Goal: Transaction & Acquisition: Purchase product/service

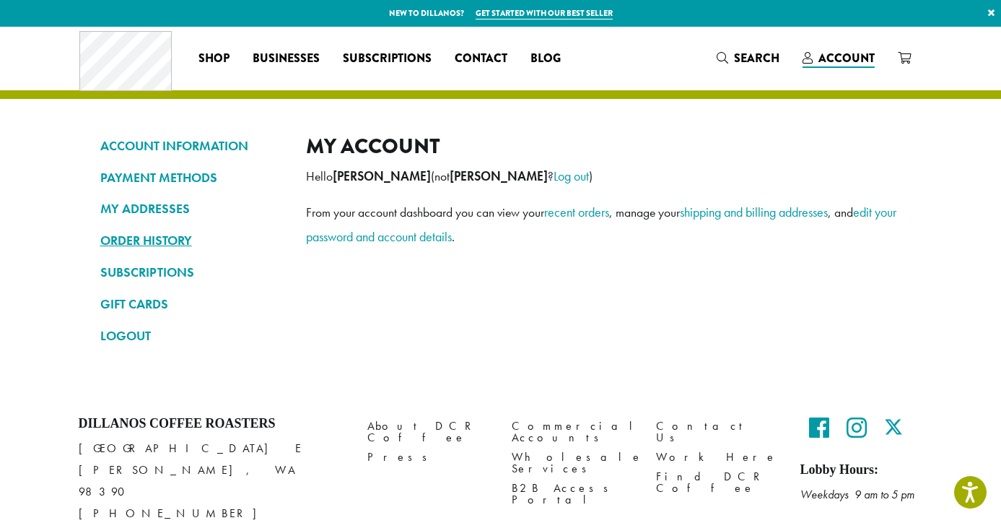
click at [138, 240] on link "ORDER HISTORY" at bounding box center [192, 240] width 184 height 25
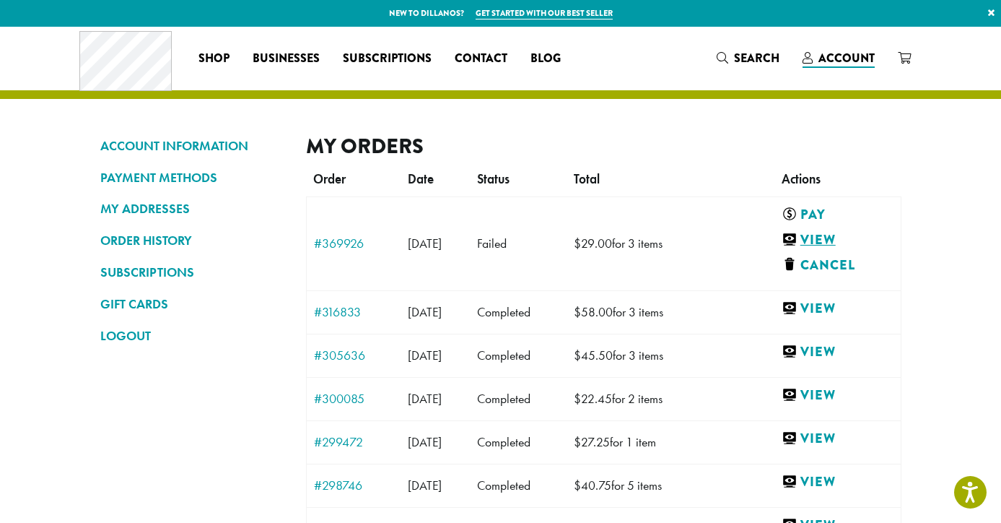
click at [831, 237] on link "View" at bounding box center [835, 240] width 106 height 18
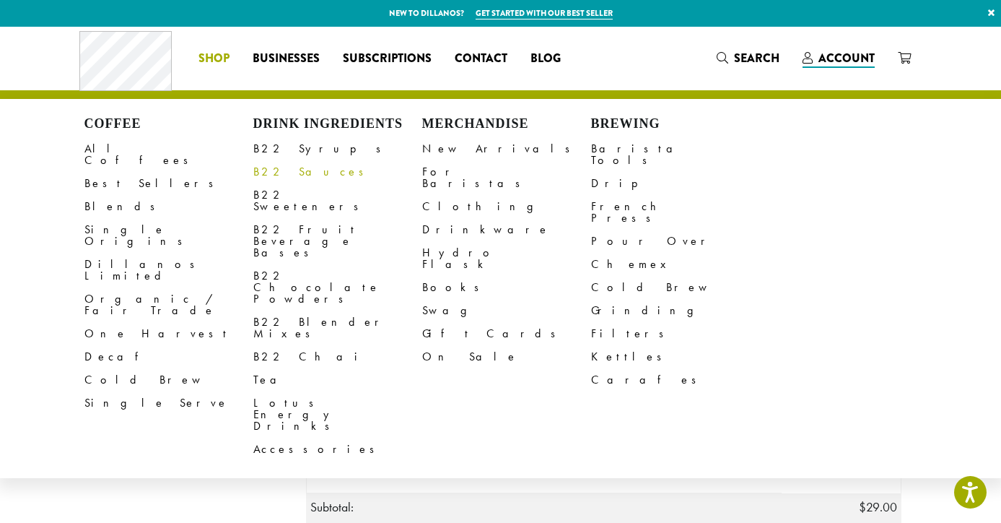
click at [284, 169] on link "B22 Sauces" at bounding box center [337, 171] width 169 height 23
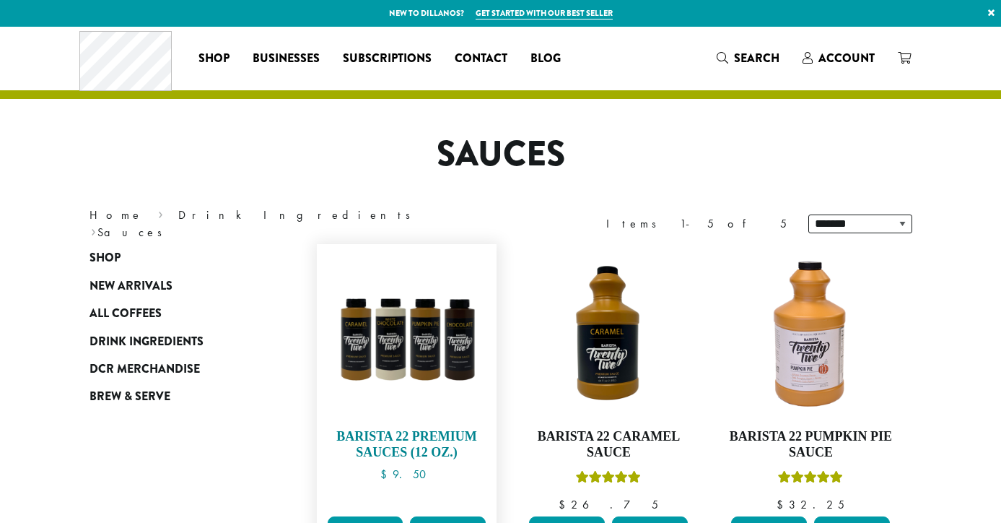
scroll to position [205, 0]
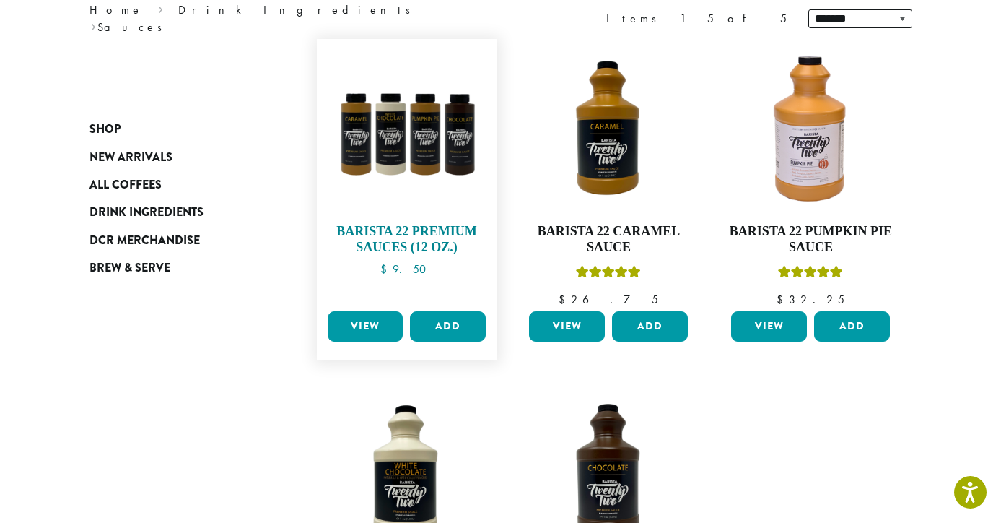
click at [421, 172] on img at bounding box center [406, 129] width 166 height 166
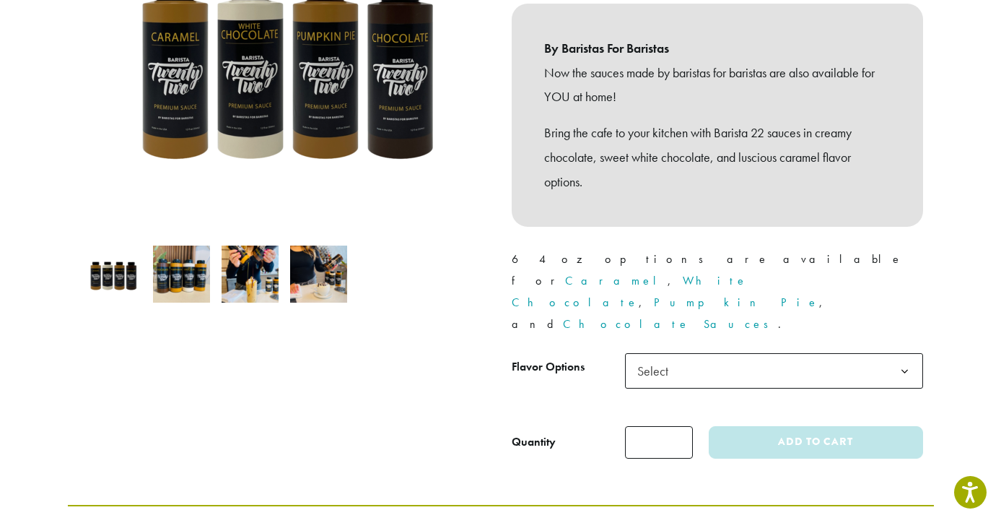
click at [683, 353] on span "Select" at bounding box center [774, 370] width 298 height 35
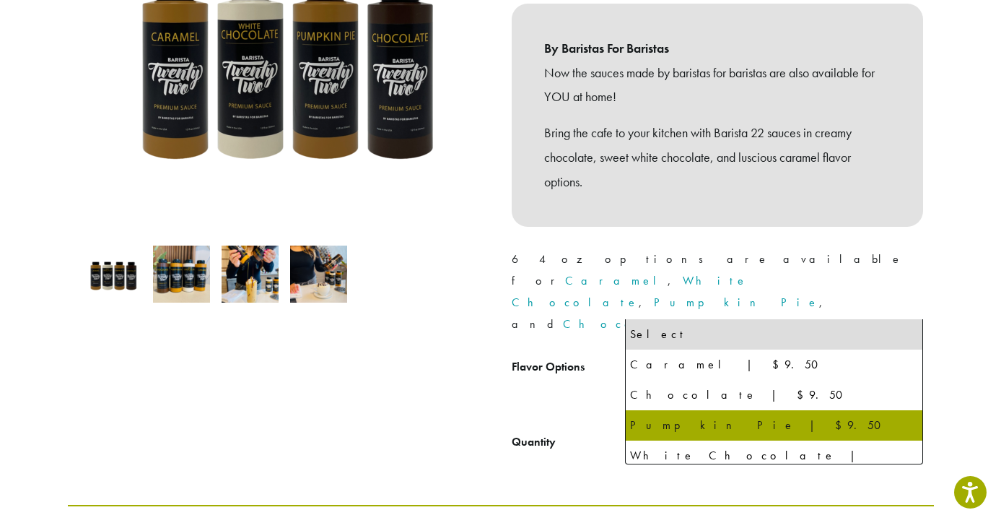
select select "**********"
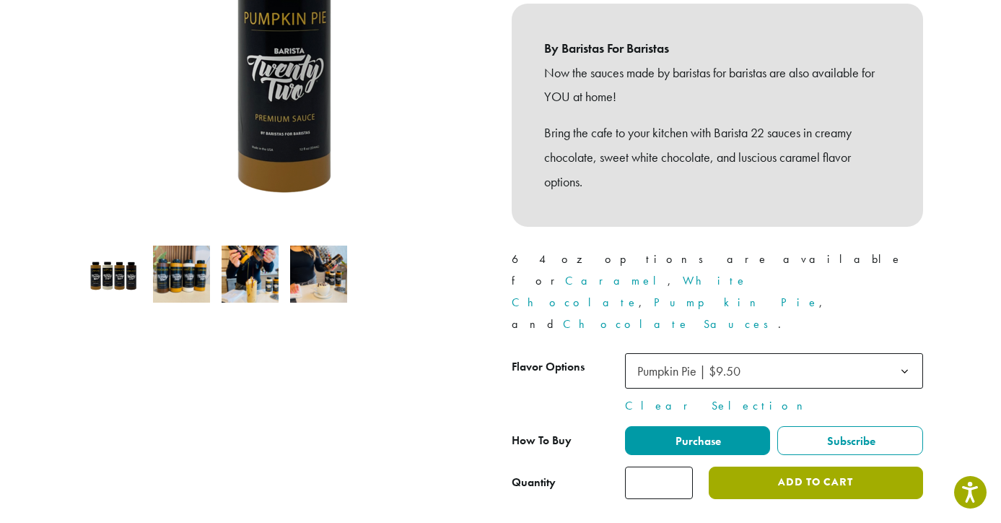
click at [787, 466] on button "Add to cart" at bounding box center [816, 482] width 214 height 32
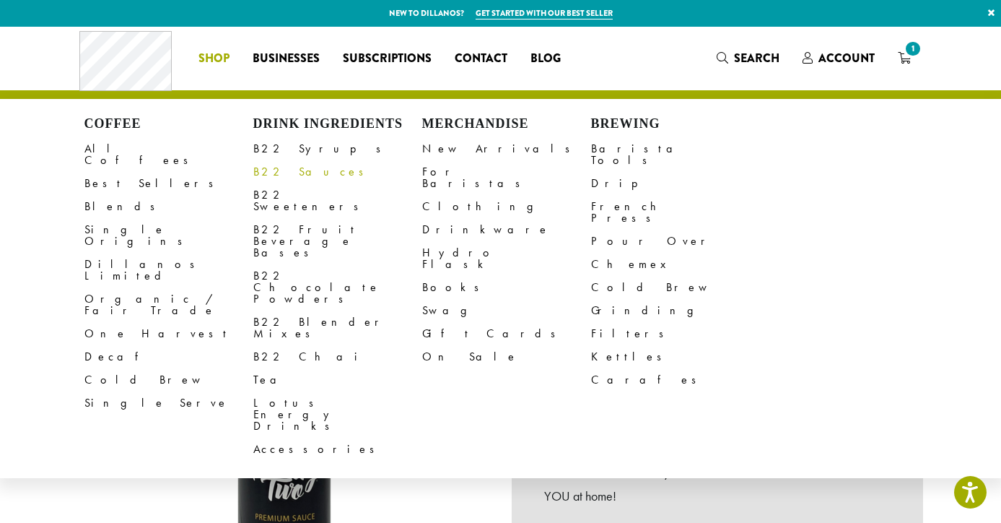
click at [277, 168] on link "B22 Sauces" at bounding box center [337, 171] width 169 height 23
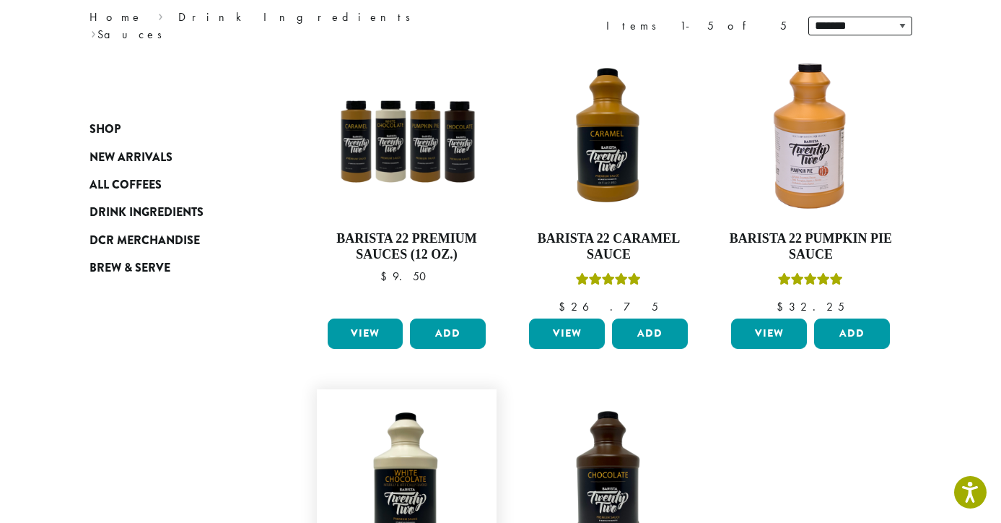
scroll to position [194, 0]
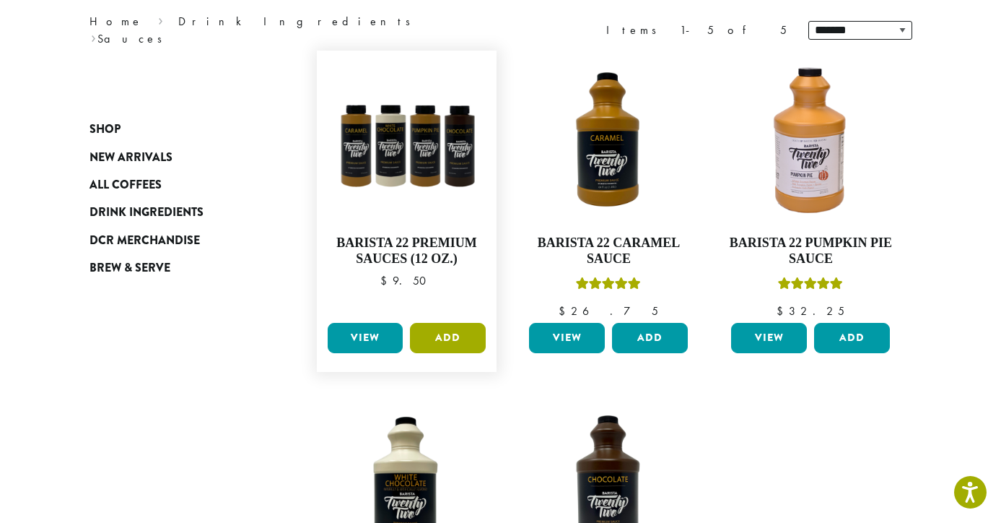
click at [454, 337] on button "Add" at bounding box center [448, 338] width 76 height 30
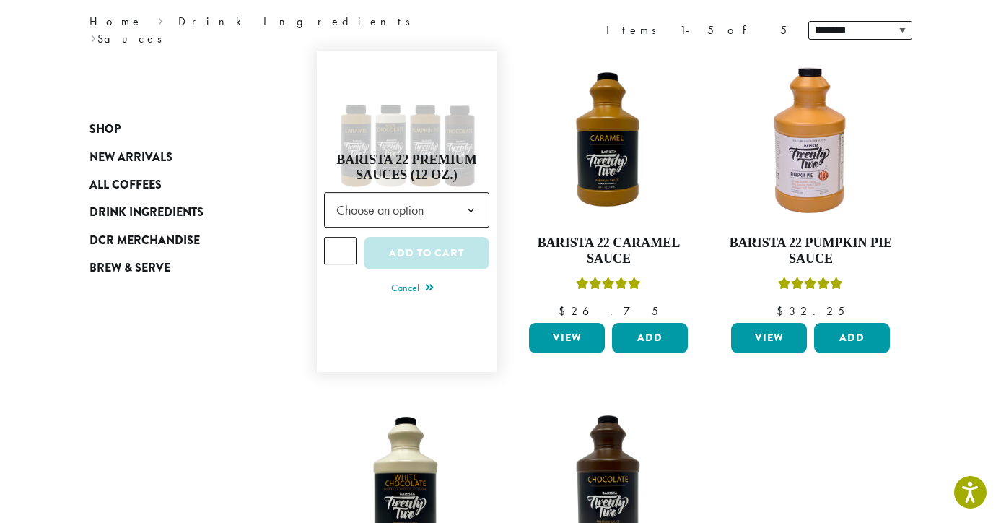
click at [476, 203] on b at bounding box center [470, 210] width 35 height 35
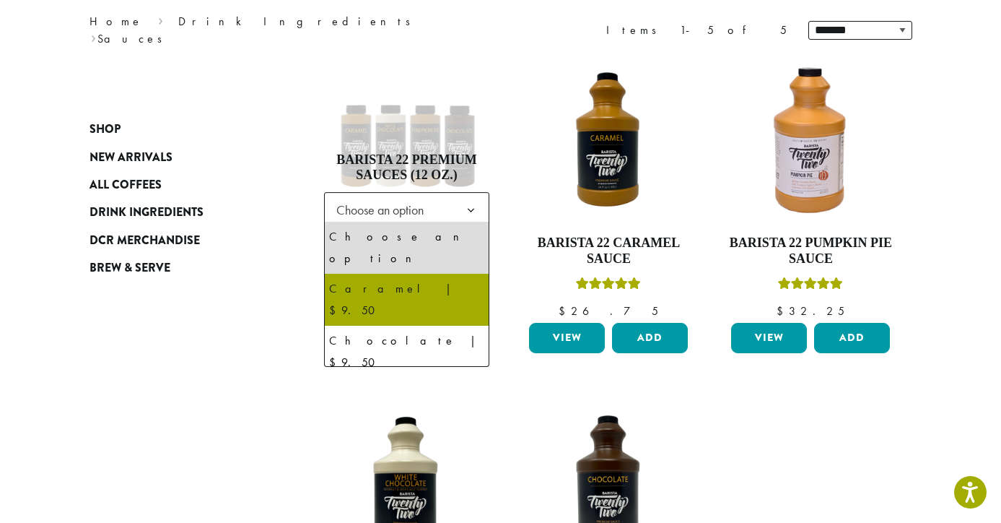
select select "*******"
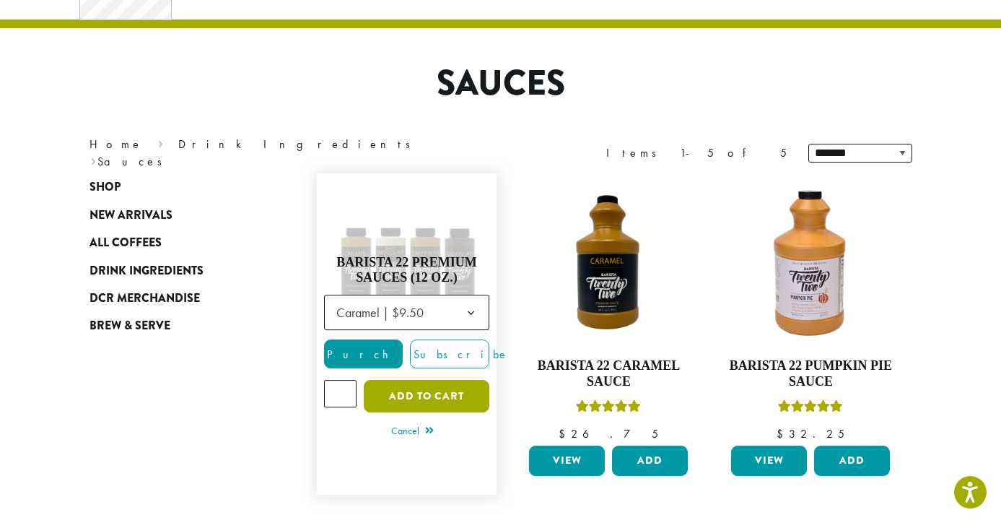
scroll to position [116, 0]
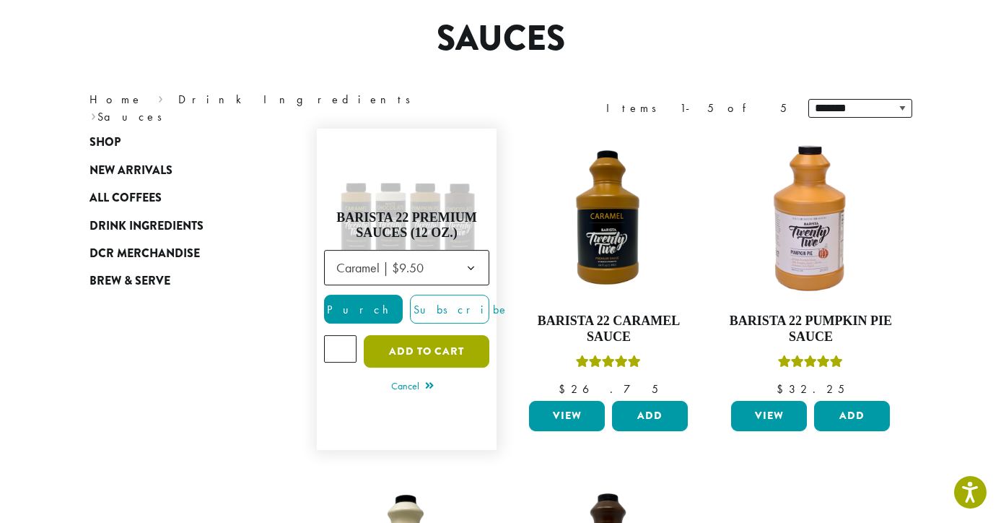
click at [421, 347] on button "Add to cart" at bounding box center [427, 351] width 126 height 32
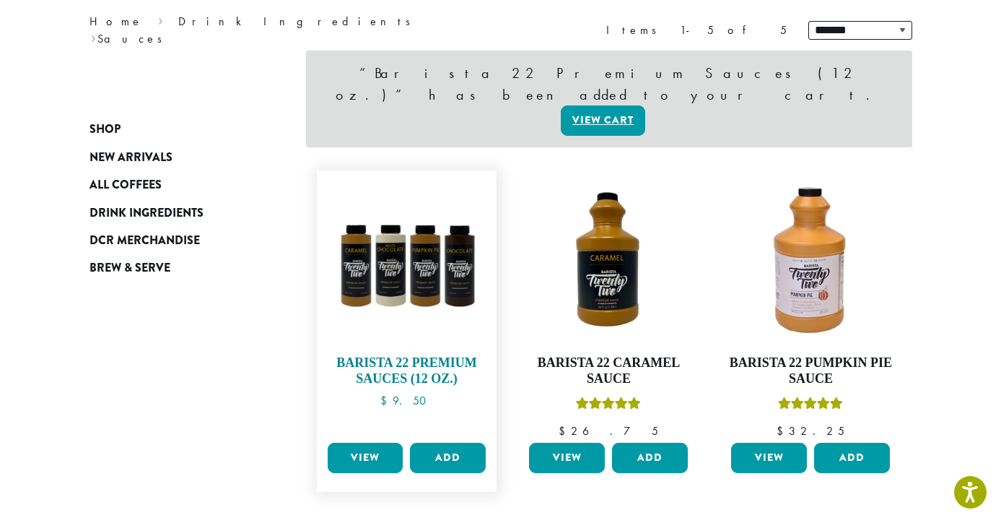
scroll to position [201, 0]
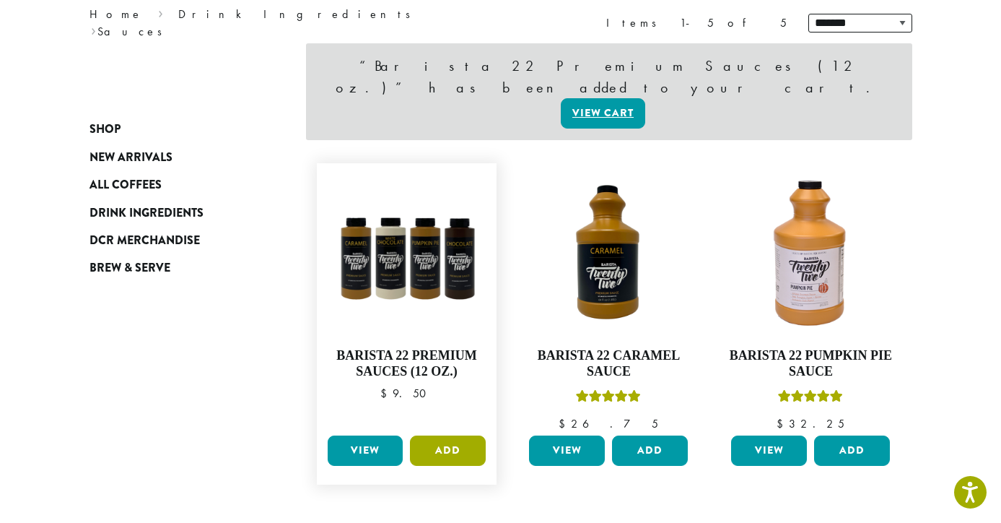
click at [438, 435] on button "Add" at bounding box center [448, 450] width 76 height 30
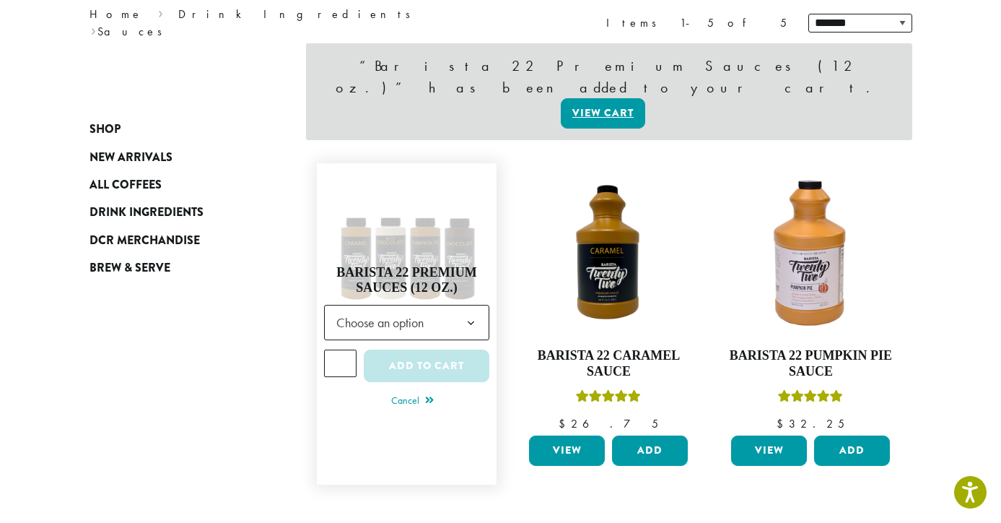
click at [465, 305] on b at bounding box center [470, 322] width 35 height 35
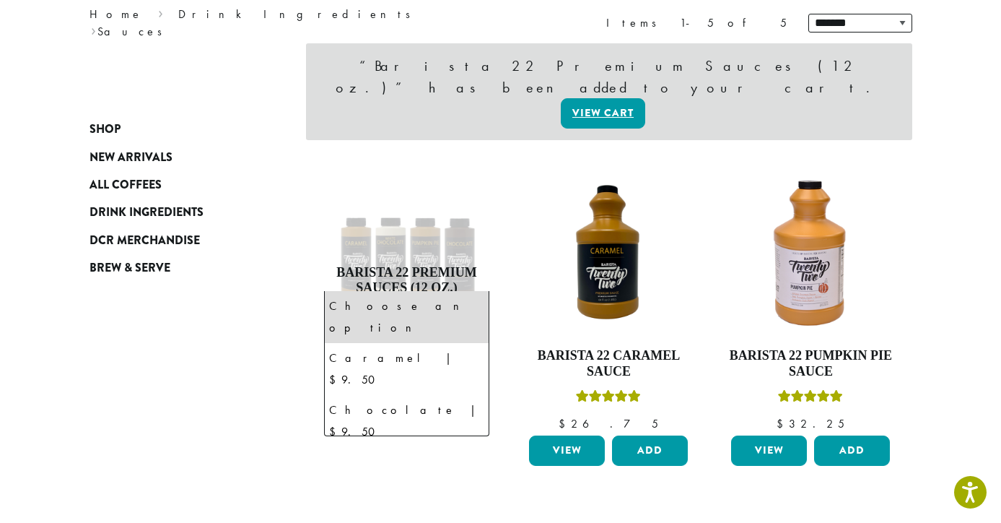
select select "**********"
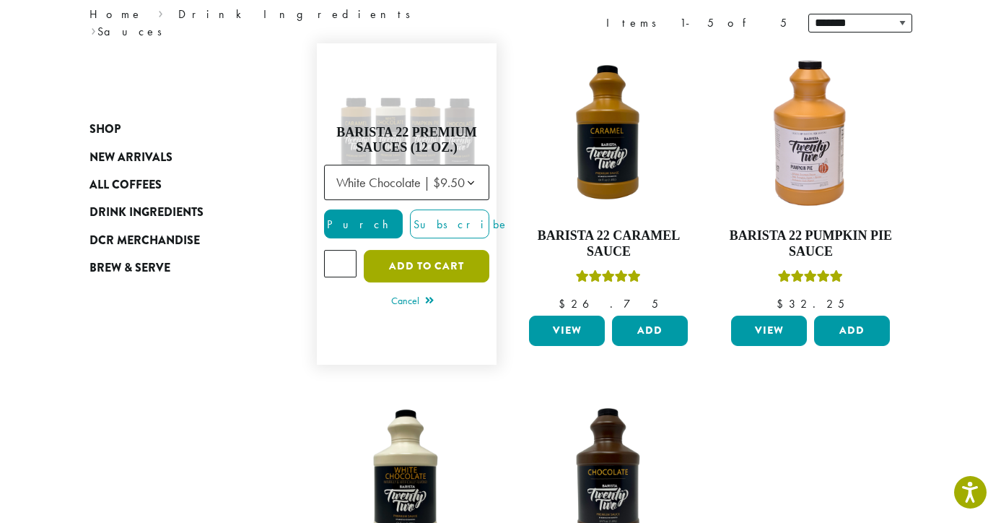
click at [417, 264] on button "Add to cart" at bounding box center [427, 266] width 126 height 32
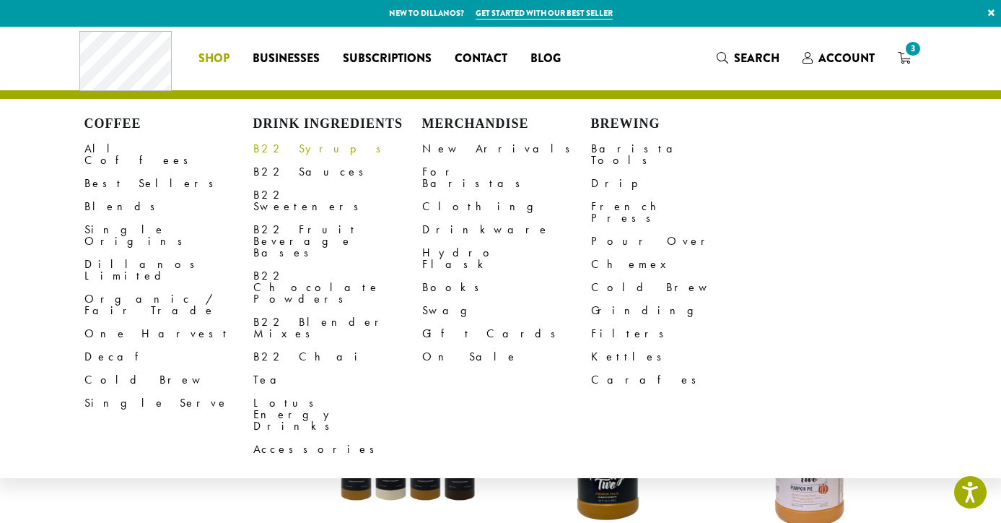
click at [283, 149] on link "B22 Syrups" at bounding box center [337, 148] width 169 height 23
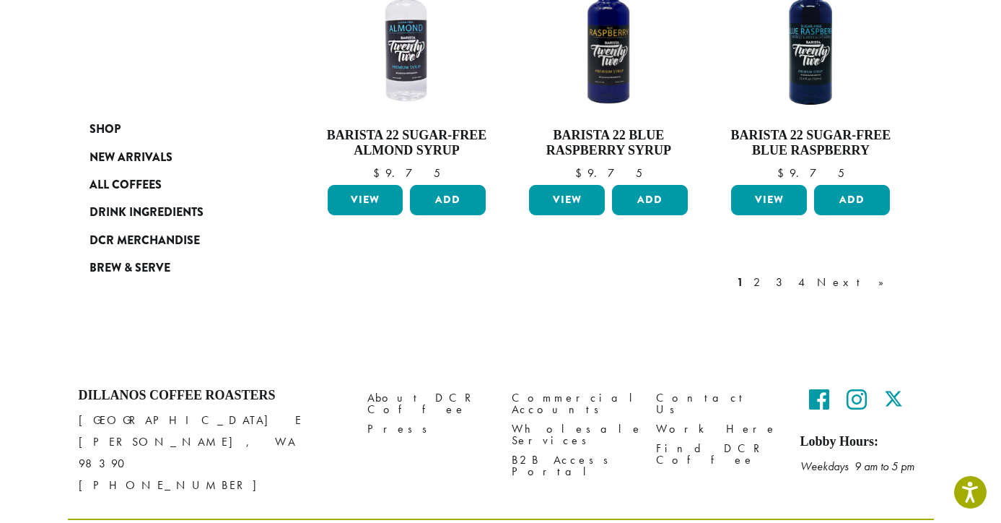
scroll to position [1353, 0]
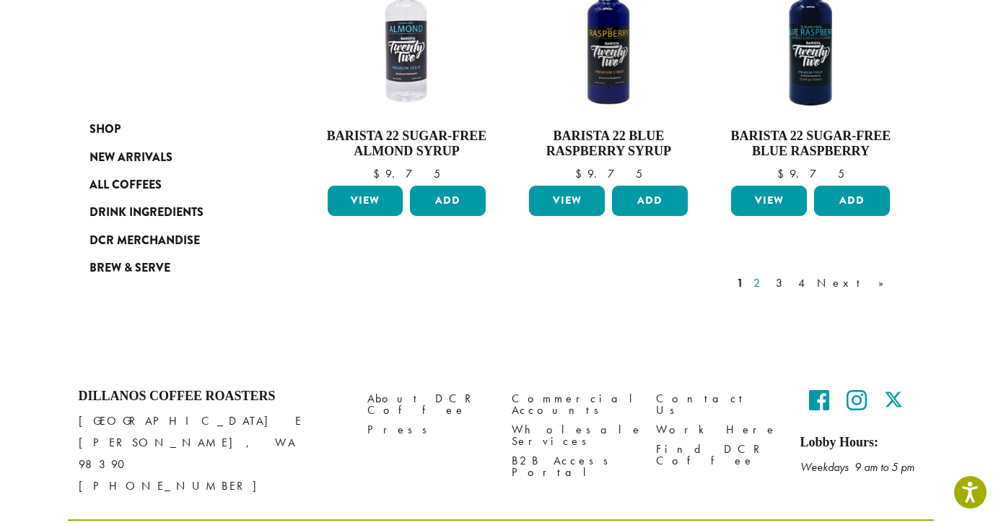
click at [769, 274] on link "2" at bounding box center [760, 282] width 18 height 17
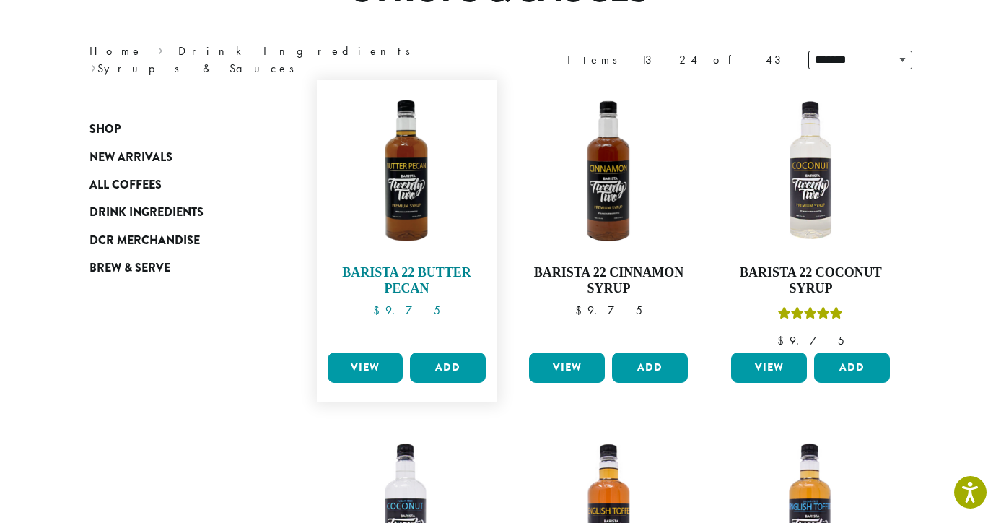
scroll to position [165, 0]
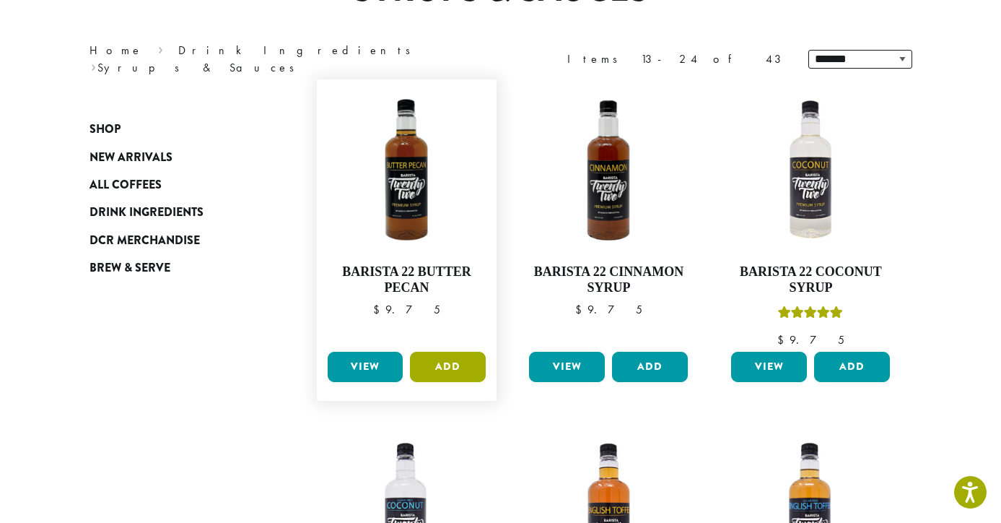
click at [448, 366] on button "Add" at bounding box center [448, 367] width 76 height 30
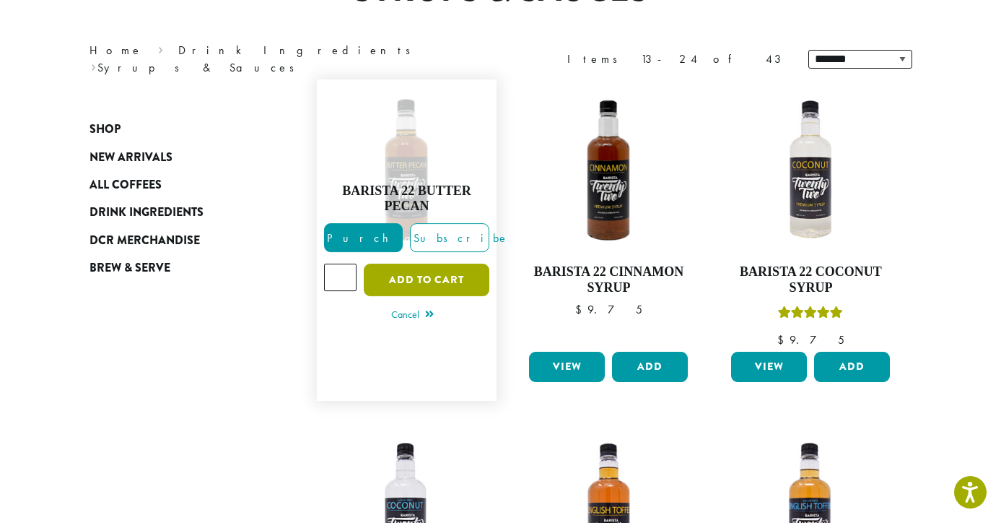
click at [453, 275] on button "Add to cart" at bounding box center [427, 280] width 126 height 32
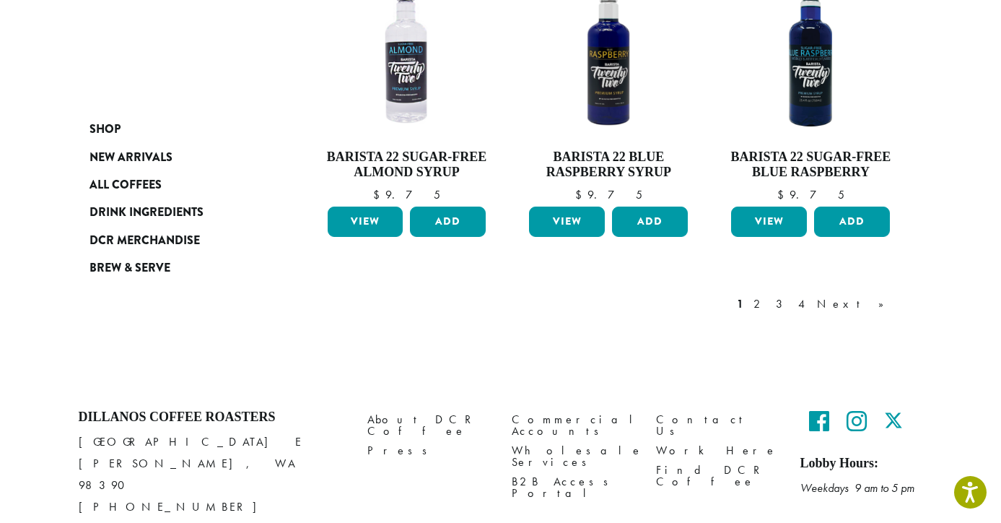
scroll to position [1430, 0]
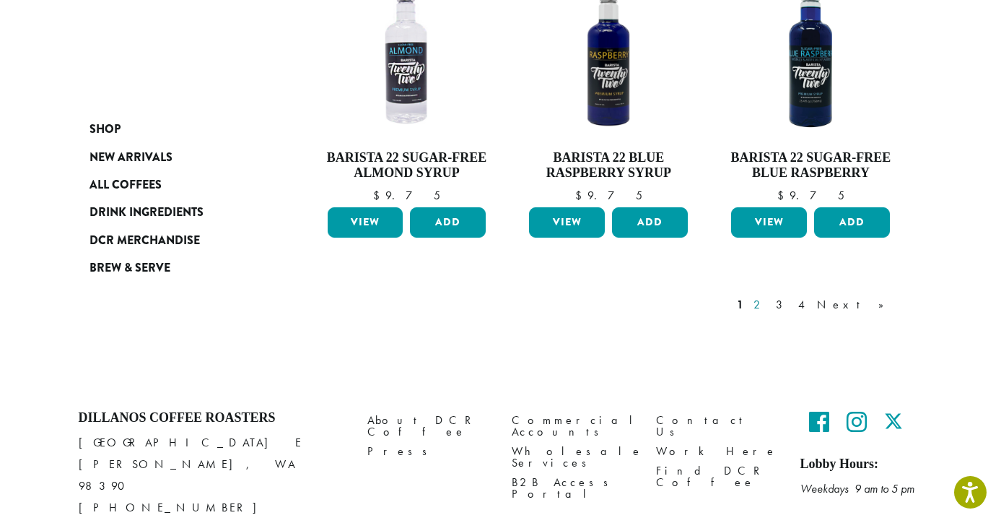
click at [769, 296] on link "2" at bounding box center [760, 304] width 18 height 17
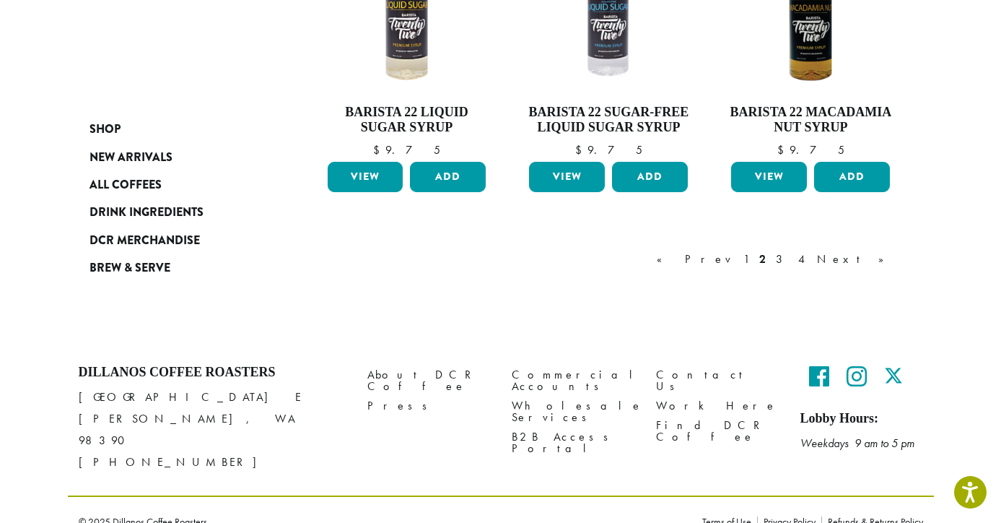
scroll to position [1323, 0]
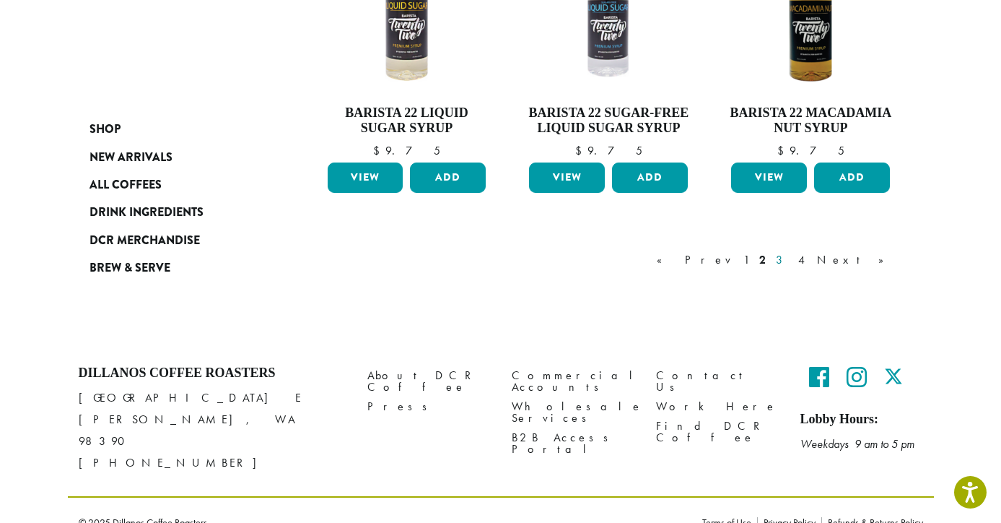
click at [791, 256] on link "3" at bounding box center [782, 259] width 18 height 17
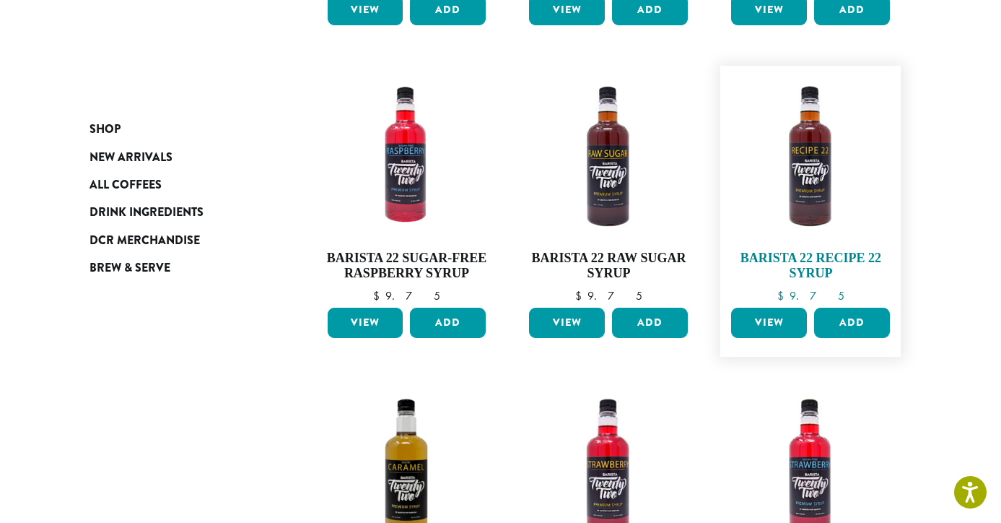
scroll to position [838, 0]
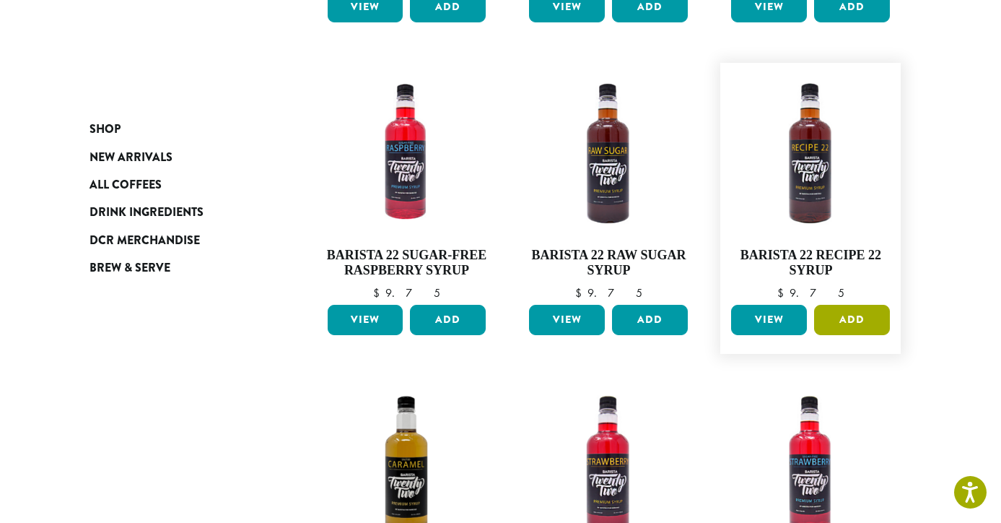
click at [863, 316] on button "Add" at bounding box center [852, 320] width 76 height 30
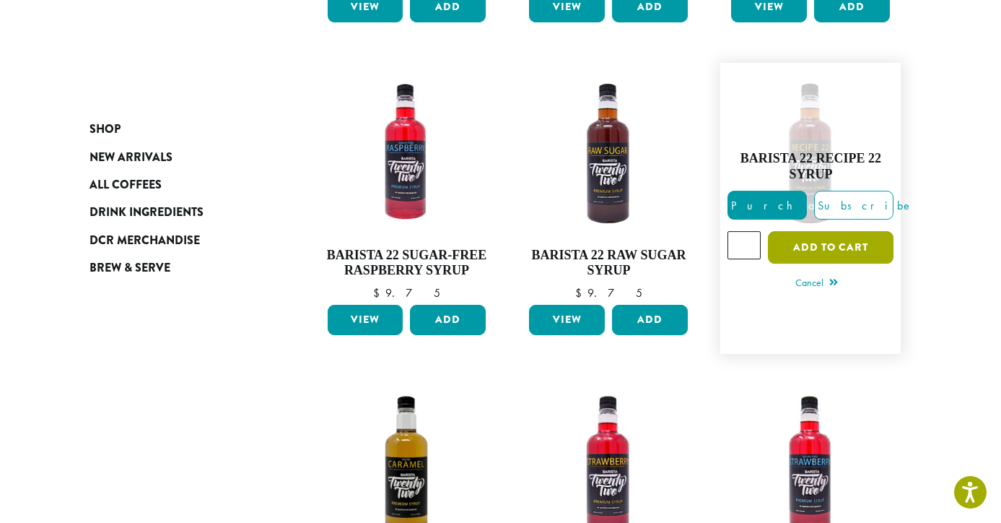
click at [836, 253] on button "Add to cart" at bounding box center [831, 247] width 126 height 32
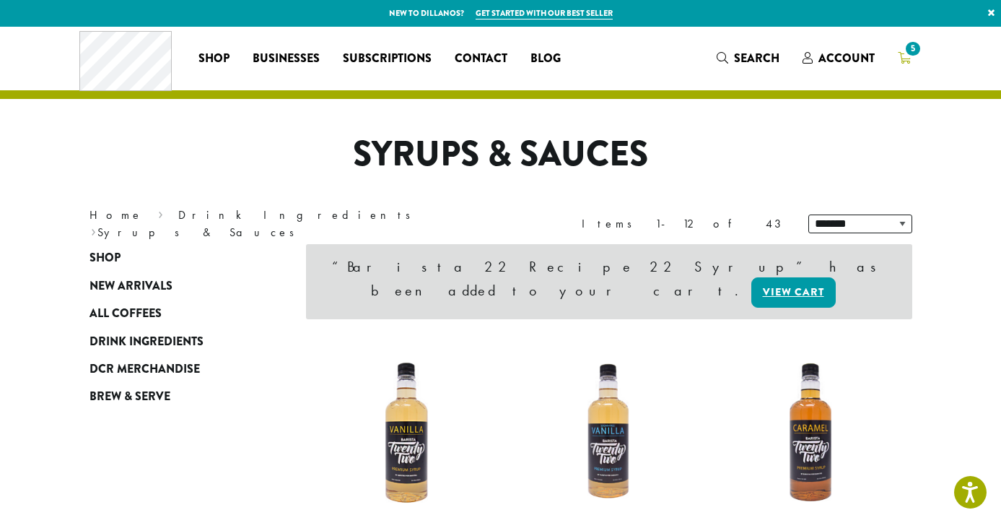
click at [908, 55] on span "5" at bounding box center [912, 48] width 19 height 19
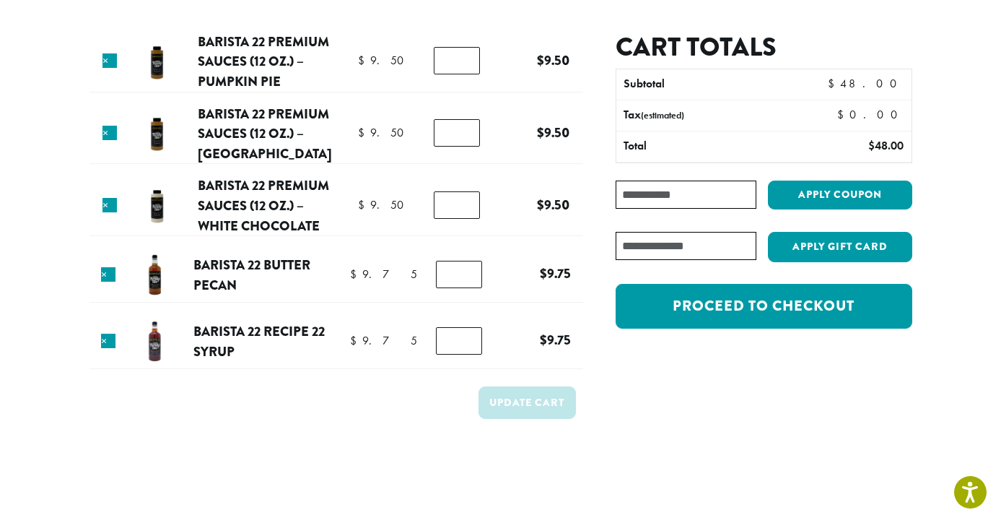
scroll to position [106, 0]
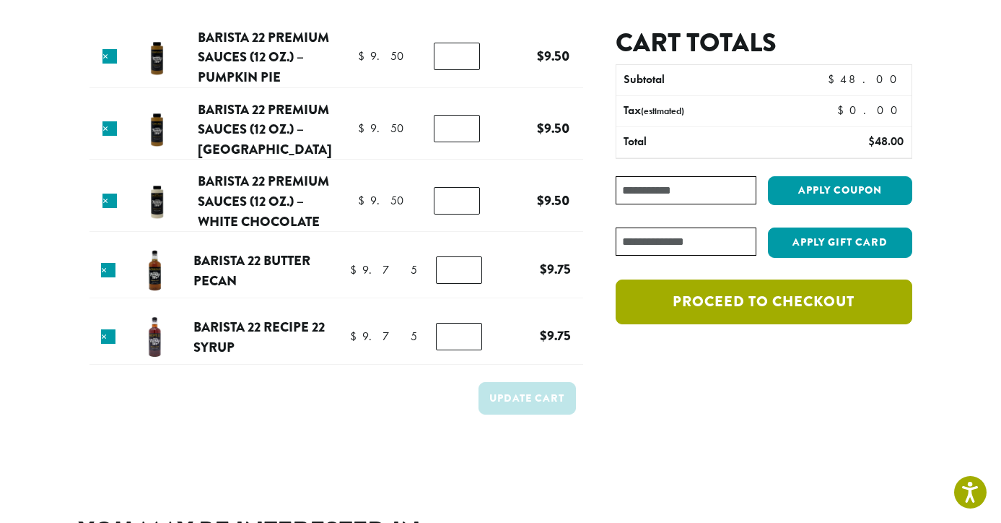
click at [778, 300] on link "Proceed to checkout" at bounding box center [764, 301] width 296 height 45
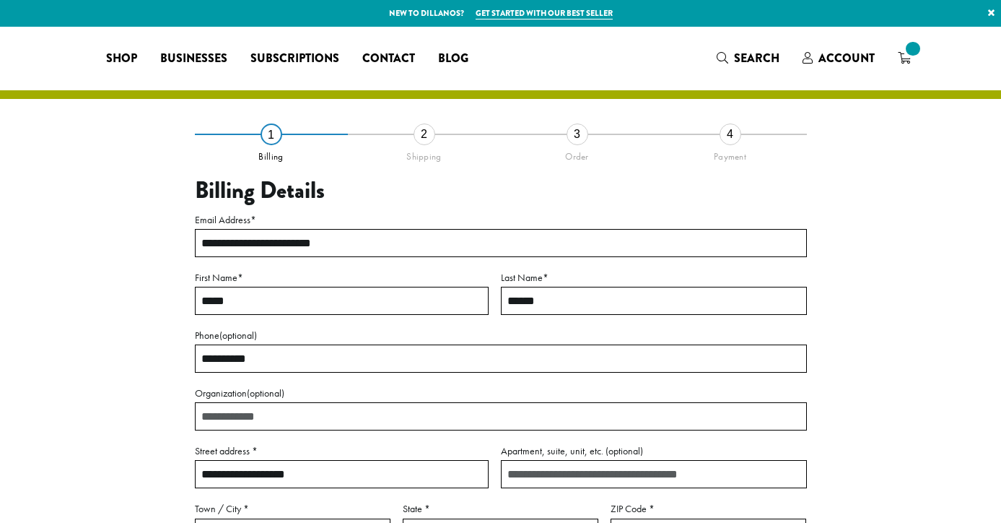
select select "**"
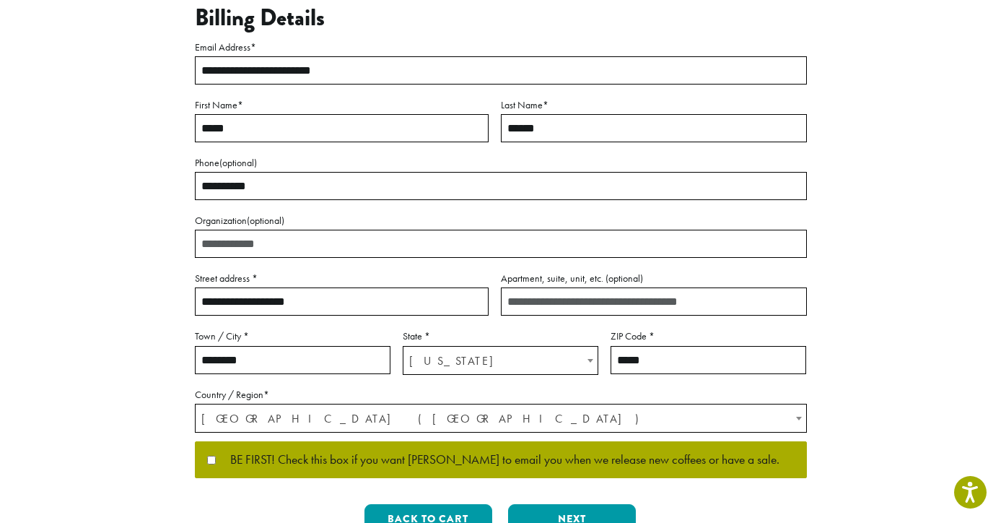
scroll to position [175, 0]
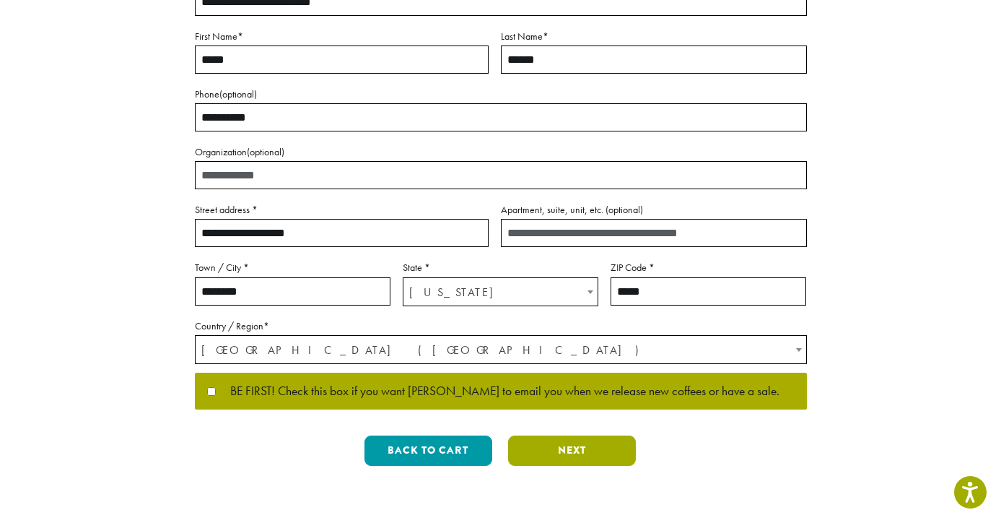
click at [571, 449] on button "Next" at bounding box center [572, 450] width 128 height 30
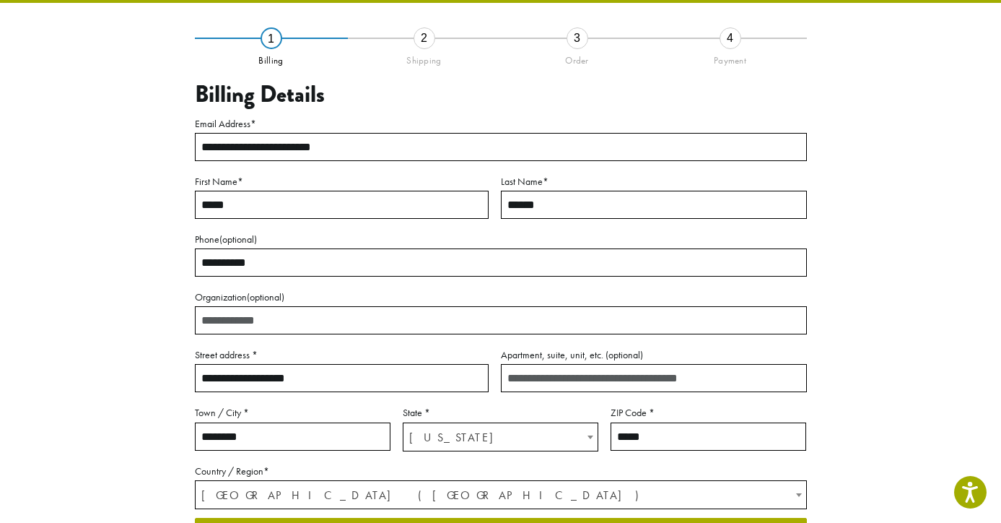
scroll to position [82, 0]
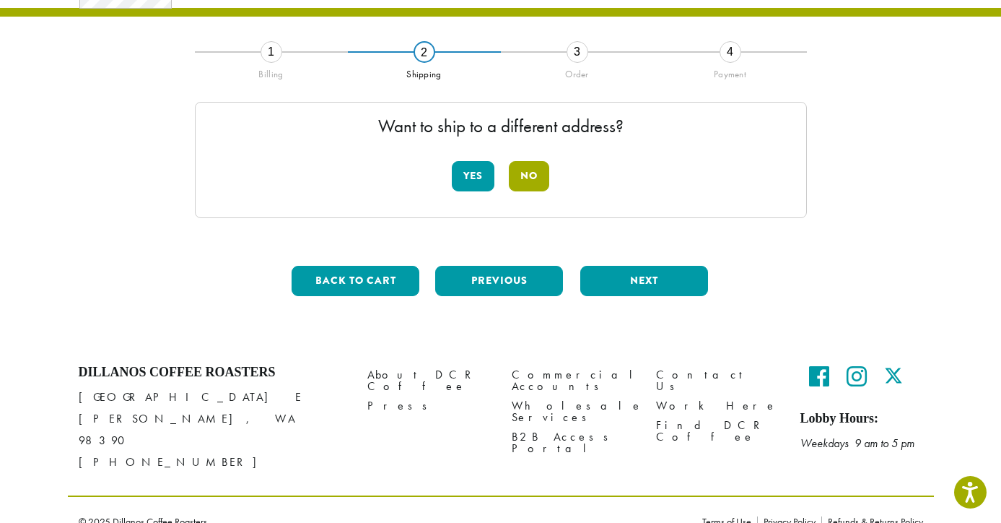
click at [526, 175] on button "No" at bounding box center [529, 176] width 40 height 30
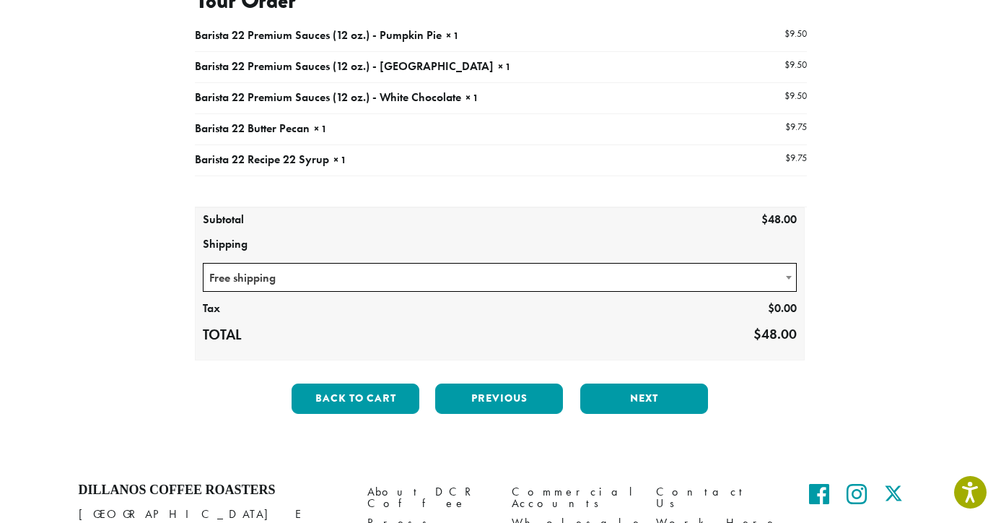
scroll to position [193, 0]
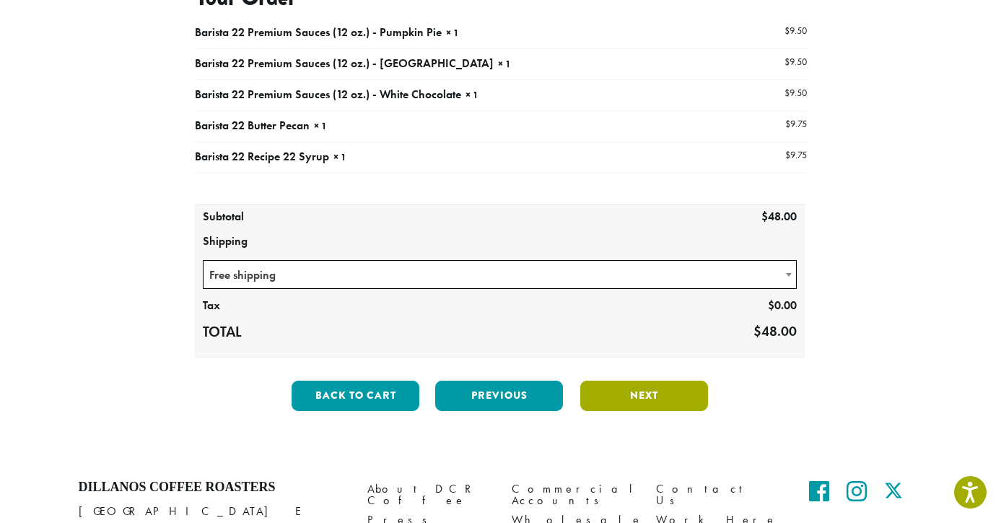
click at [640, 394] on button "Next" at bounding box center [645, 396] width 128 height 30
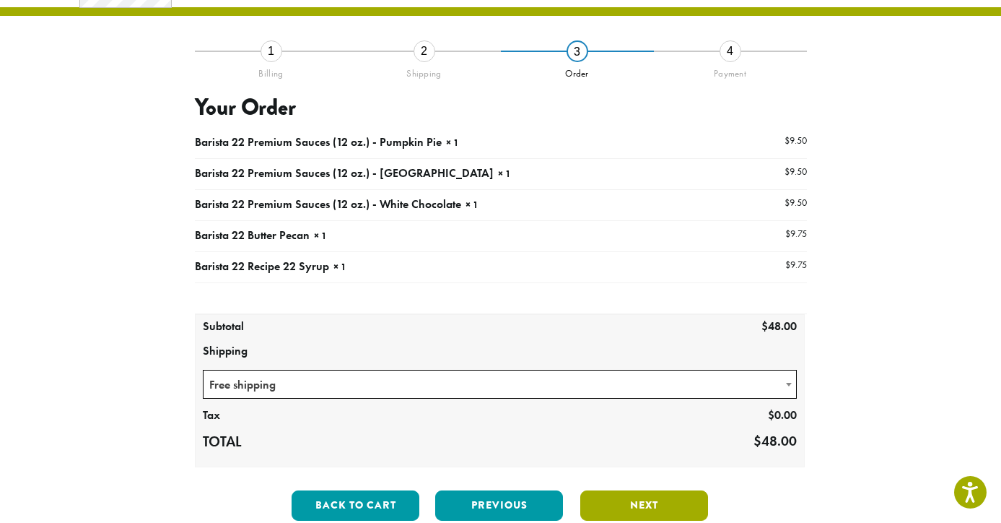
scroll to position [82, 0]
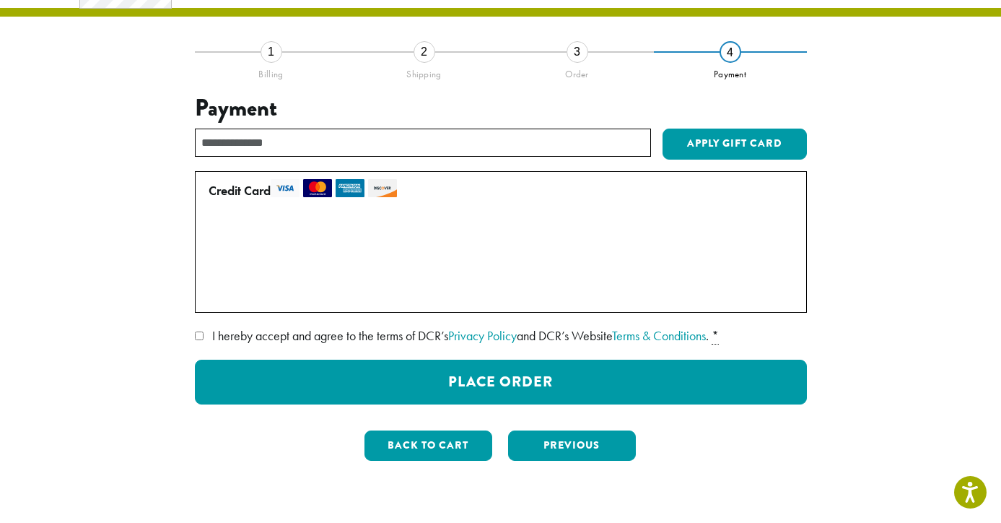
click at [218, 292] on label "Use a new card" at bounding box center [498, 293] width 579 height 23
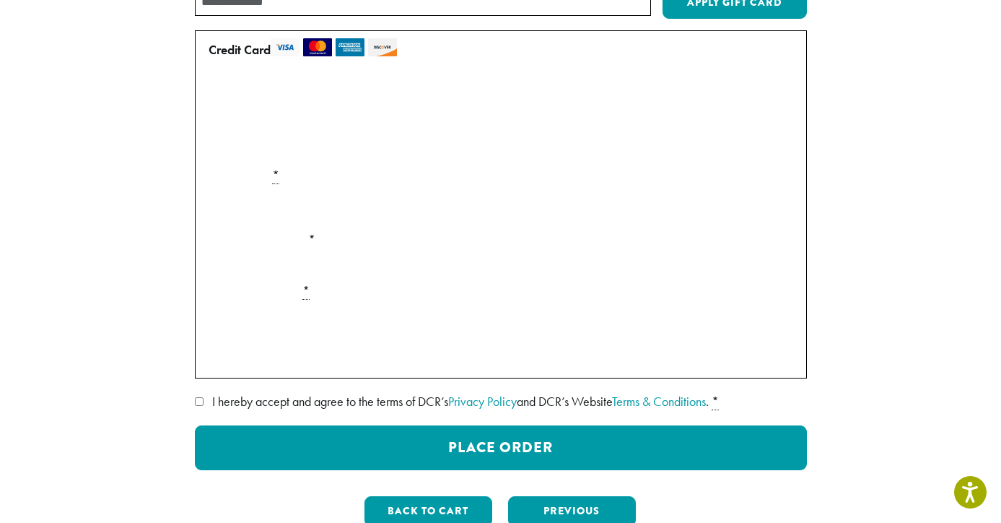
scroll to position [224, 0]
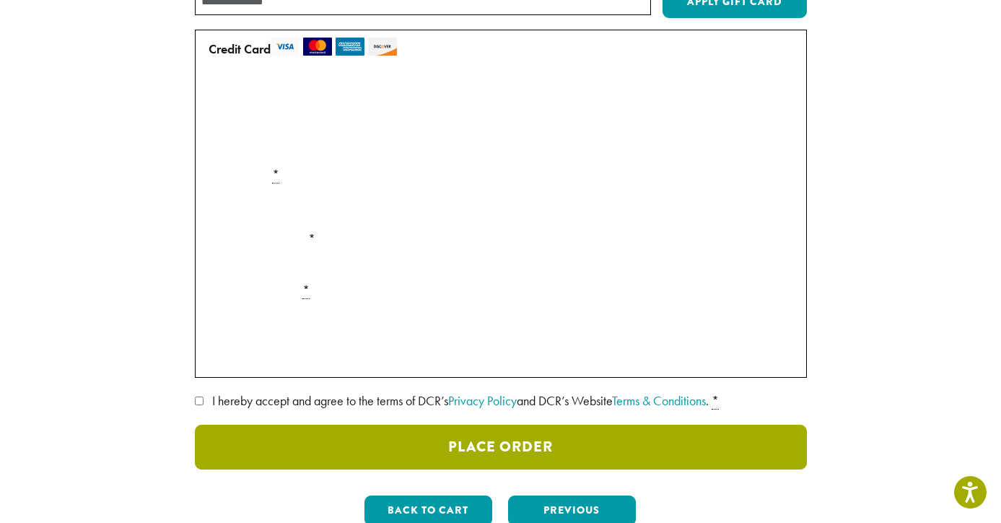
click at [473, 439] on button "Place Order" at bounding box center [501, 447] width 612 height 45
